Goal: Information Seeking & Learning: Learn about a topic

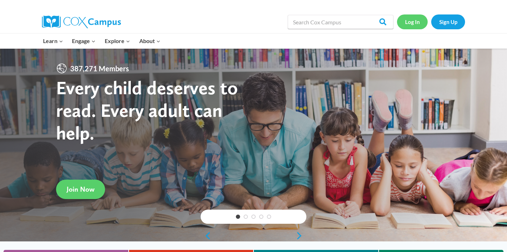
click at [412, 23] on link "Log In" at bounding box center [412, 21] width 31 height 14
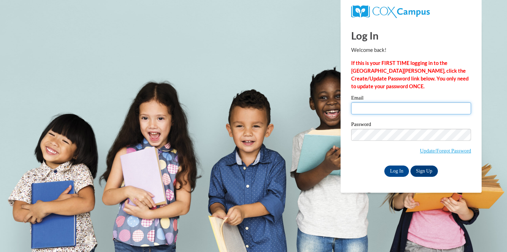
click at [397, 109] on input "Email" at bounding box center [411, 108] width 120 height 12
type input "mggabr2271@ung.edu"
click at [401, 127] on label "Password" at bounding box center [411, 125] width 120 height 7
click at [356, 172] on div "Log In Sign Up" at bounding box center [411, 170] width 120 height 11
click at [399, 173] on input "Log In" at bounding box center [397, 170] width 25 height 11
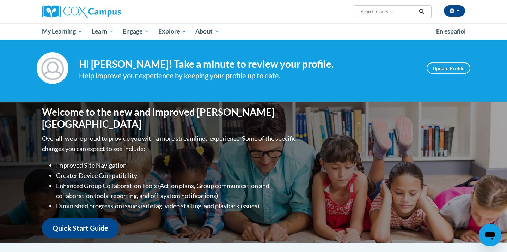
scroll to position [6, 0]
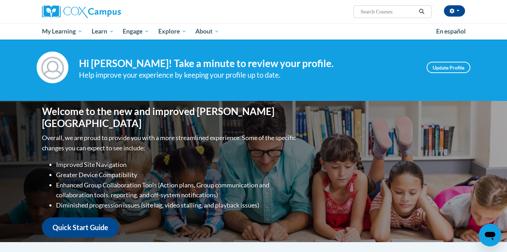
click at [380, 5] on span "Search Search..." at bounding box center [393, 11] width 78 height 13
click at [380, 13] on input "Search..." at bounding box center [388, 11] width 56 height 8
click at [384, 11] on input "Search..." at bounding box center [388, 11] width 56 height 8
type input "Reading Comprehnsion"
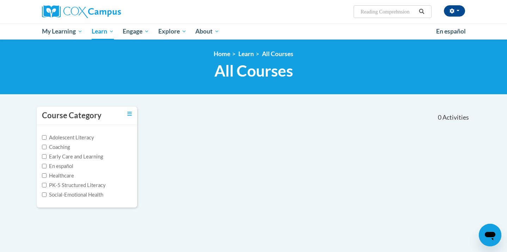
click at [396, 10] on input "Reading Comprehnsion" at bounding box center [388, 11] width 56 height 8
click at [407, 13] on input "Reading Comprehnsion" at bounding box center [388, 11] width 56 height 8
click at [406, 13] on input "Reading Comprehnsion" at bounding box center [388, 11] width 56 height 8
type input "Reading Comprehension"
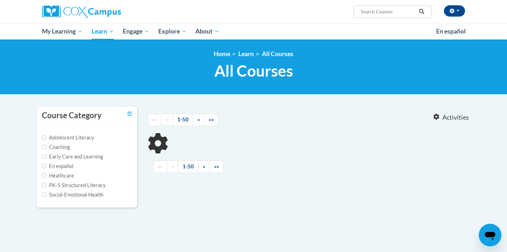
type input "Reading Comprehension"
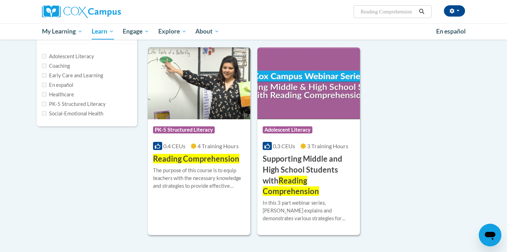
scroll to position [86, 0]
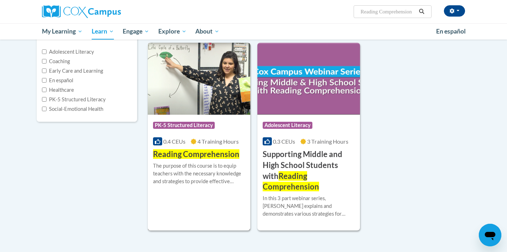
click at [190, 101] on img at bounding box center [199, 79] width 103 height 72
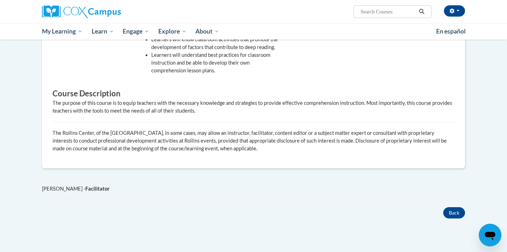
scroll to position [409, 0]
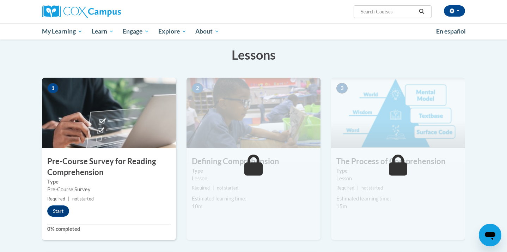
scroll to position [107, 0]
click at [56, 211] on button "Start" at bounding box center [58, 210] width 22 height 11
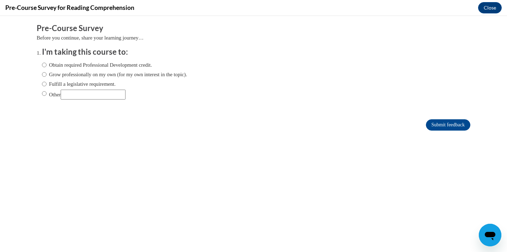
scroll to position [0, 0]
click at [98, 63] on label "Obtain required Professional Development credit." at bounding box center [97, 65] width 110 height 8
click at [47, 63] on input "Obtain required Professional Development credit." at bounding box center [44, 65] width 5 height 8
radio input "true"
click at [442, 125] on input "Submit feedback" at bounding box center [448, 124] width 44 height 11
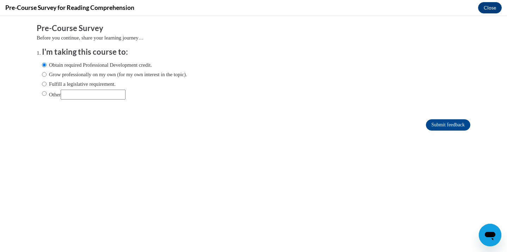
click at [356, 157] on div "Comments Pre-Course Survey Before you continue, share your learning journey… I'…" at bounding box center [253, 98] width 445 height 164
click at [458, 123] on input "Submit feedback" at bounding box center [448, 124] width 44 height 11
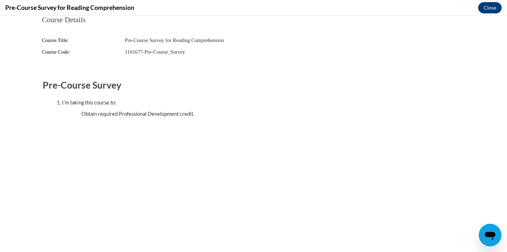
click at [170, 111] on ul "Obtain required Professional Development credit." at bounding box center [260, 114] width 387 height 8
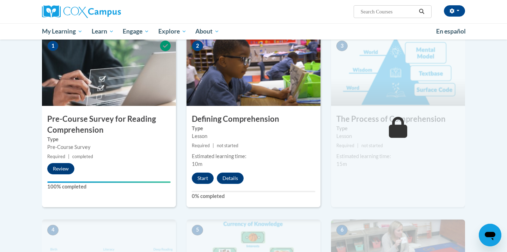
scroll to position [150, 0]
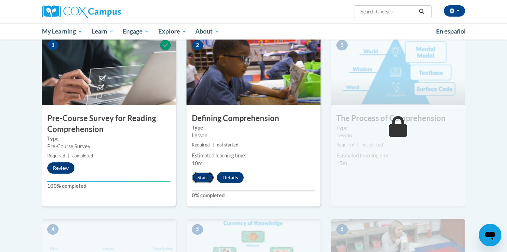
click at [205, 176] on button "Start" at bounding box center [203, 177] width 22 height 11
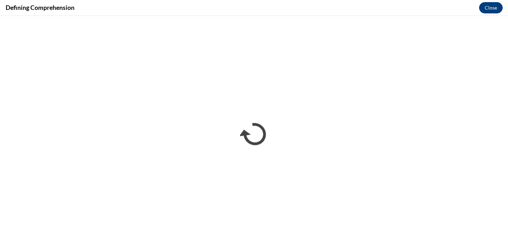
scroll to position [0, 0]
click at [161, 11] on div "Defining Comprehension Close" at bounding box center [254, 8] width 508 height 16
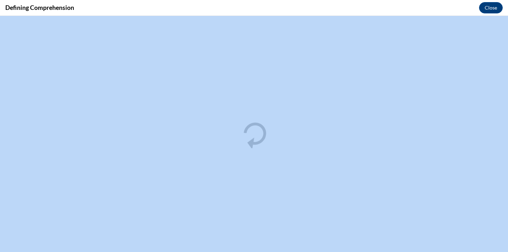
click at [161, 11] on div "Defining Comprehension Close" at bounding box center [254, 8] width 508 height 16
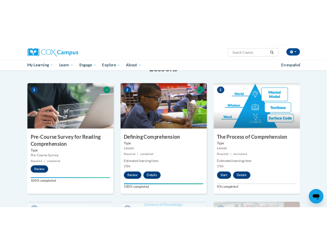
scroll to position [144, 0]
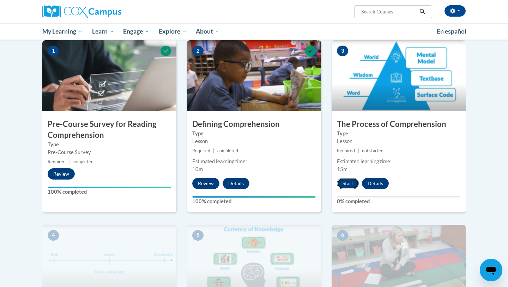
click at [346, 182] on button "Start" at bounding box center [348, 182] width 22 height 11
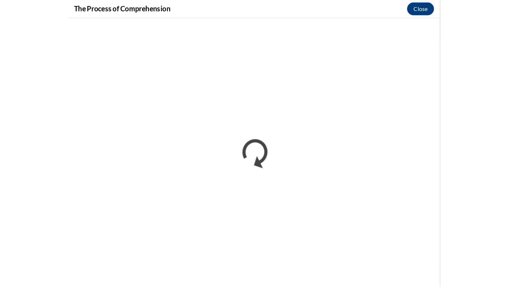
scroll to position [0, 0]
